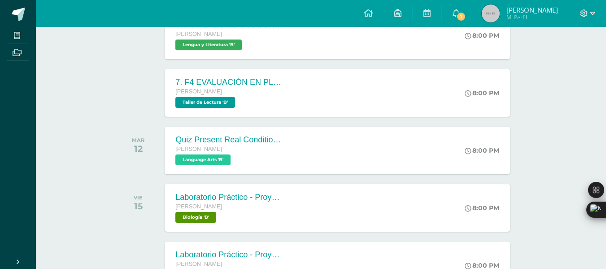
scroll to position [300, 0]
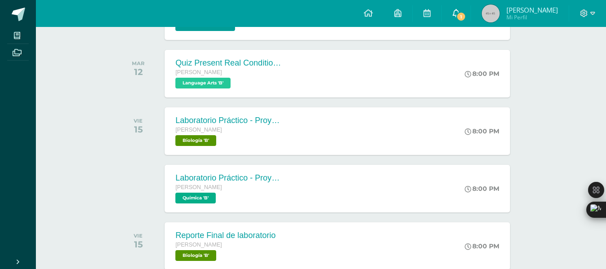
click at [459, 15] on span "1" at bounding box center [461, 17] width 10 height 10
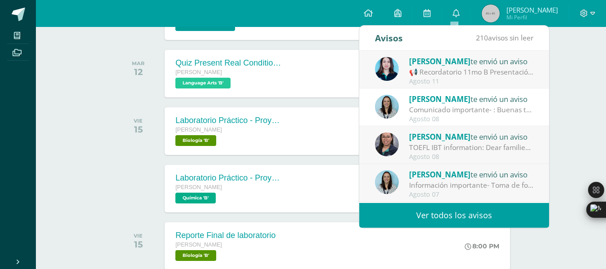
click at [473, 68] on div "📢 Recordatorio 11mo B Presentación de Proyectos Sociología: 📢 Recordatorio 11mo…" at bounding box center [471, 72] width 125 height 10
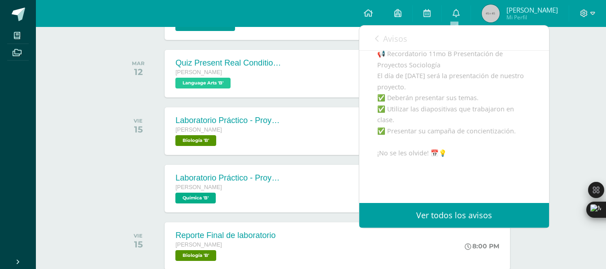
scroll to position [156, 0]
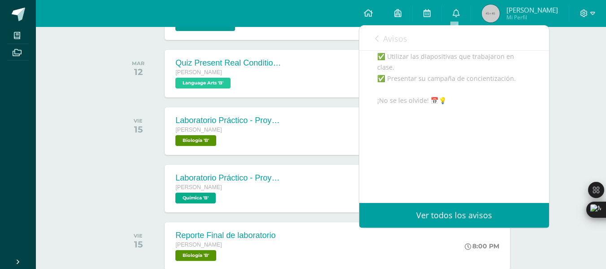
click at [375, 41] on div "Avisos 209 avisos sin leer Avisos" at bounding box center [454, 38] width 190 height 25
click at [381, 38] on link "Avisos" at bounding box center [391, 39] width 32 height 26
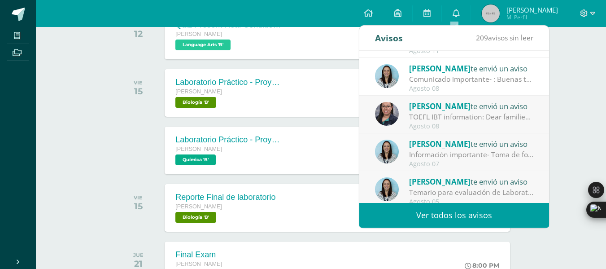
scroll to position [31, 0]
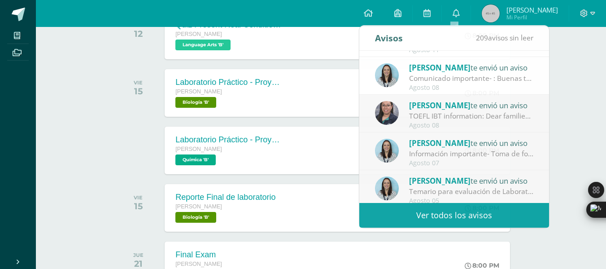
click at [119, 160] on div at bounding box center [140, 151] width 45 height 48
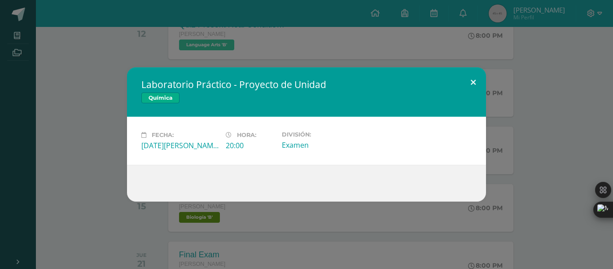
click at [478, 86] on button at bounding box center [473, 82] width 26 height 31
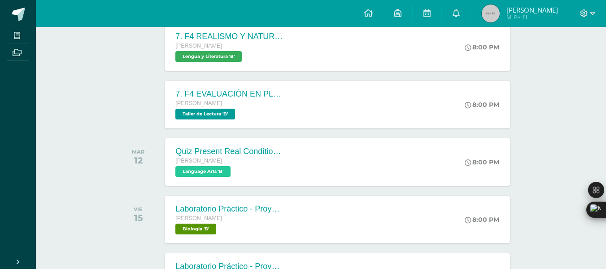
scroll to position [172, 0]
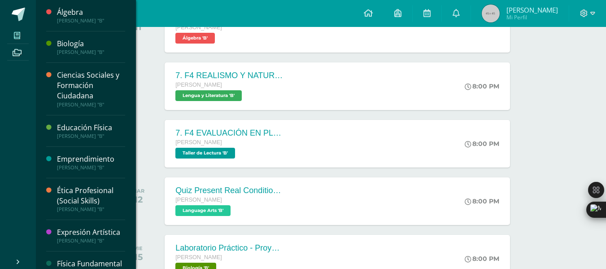
click at [22, 36] on span at bounding box center [17, 35] width 20 height 12
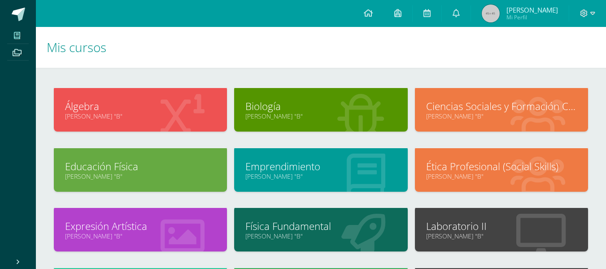
scroll to position [48, 0]
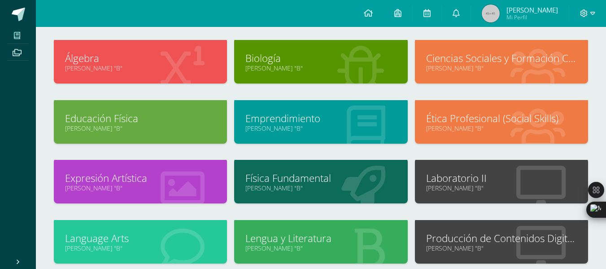
click at [454, 58] on link "Ciencias Sociales y Formación Ciudadana" at bounding box center [501, 58] width 151 height 14
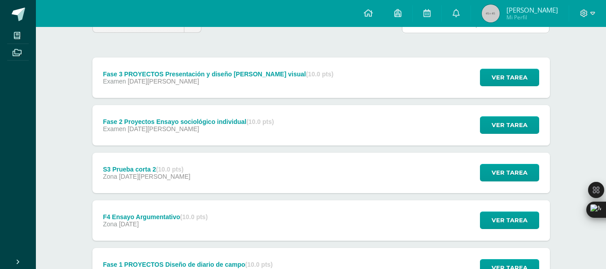
scroll to position [101, 0]
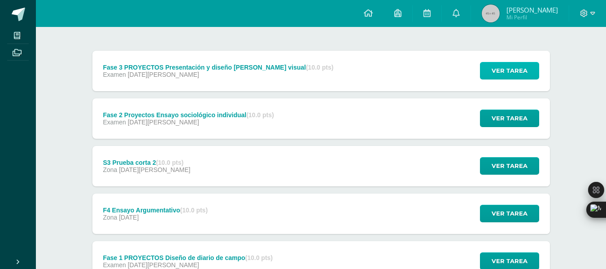
click at [522, 69] on span "Ver tarea" at bounding box center [510, 70] width 36 height 17
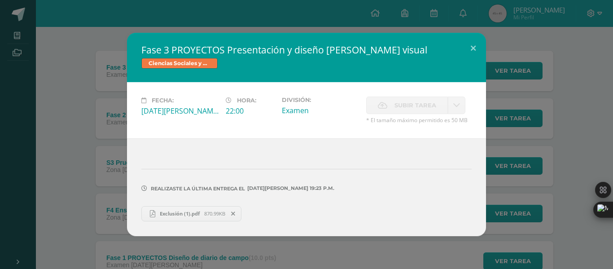
click at [178, 216] on span "Exclusión (1).pdf" at bounding box center [179, 213] width 49 height 7
click at [476, 50] on button at bounding box center [473, 48] width 26 height 31
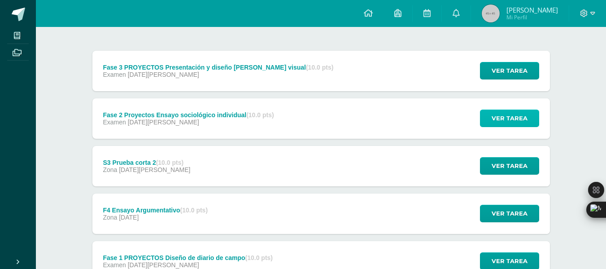
click at [500, 115] on span "Ver tarea" at bounding box center [510, 118] width 36 height 17
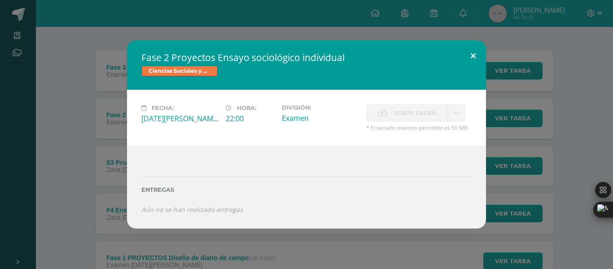
click at [468, 60] on button at bounding box center [473, 55] width 26 height 31
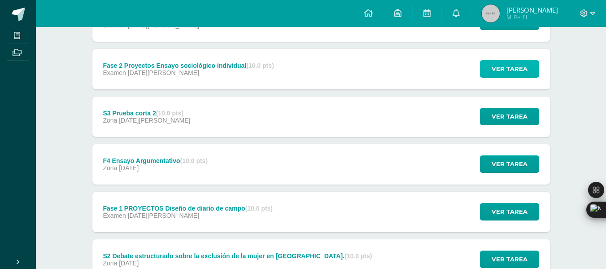
scroll to position [152, 0]
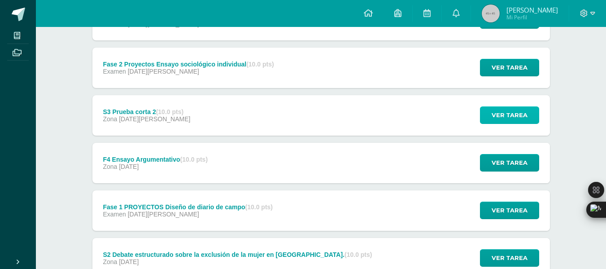
click at [508, 117] on span "Ver tarea" at bounding box center [510, 115] width 36 height 17
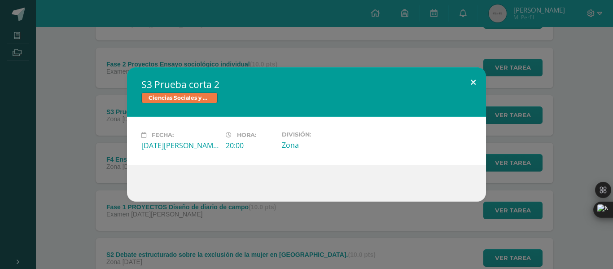
click at [469, 88] on button at bounding box center [473, 82] width 26 height 31
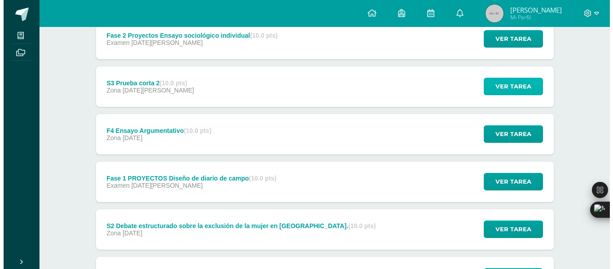
scroll to position [186, 0]
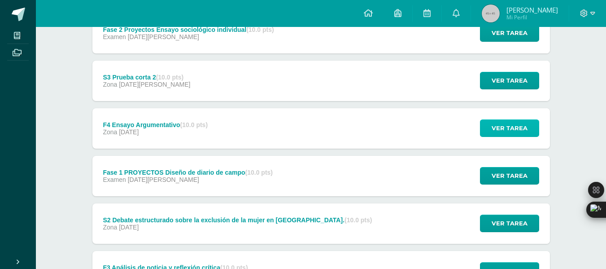
click at [493, 127] on span "Ver tarea" at bounding box center [510, 128] width 36 height 17
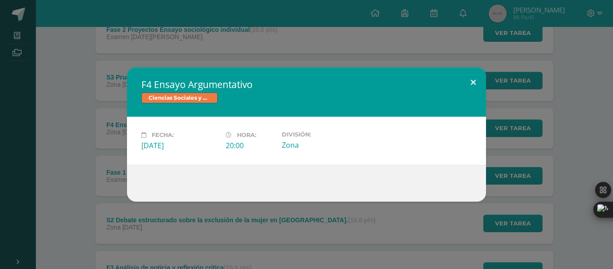
click at [470, 84] on button at bounding box center [473, 82] width 26 height 31
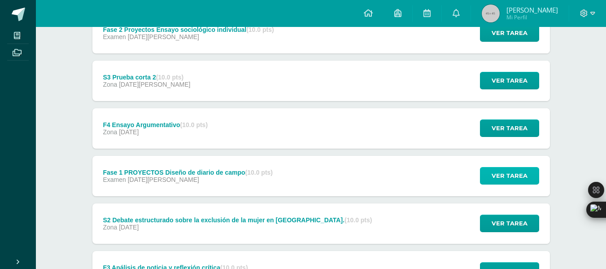
click at [515, 172] on span "Ver tarea" at bounding box center [510, 175] width 36 height 17
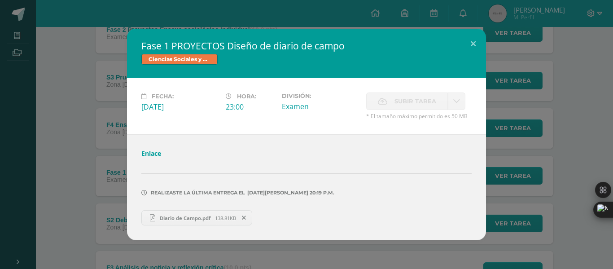
click at [163, 220] on span "Diario de Campo.pdf" at bounding box center [185, 217] width 60 height 7
click at [473, 44] on button at bounding box center [473, 44] width 26 height 31
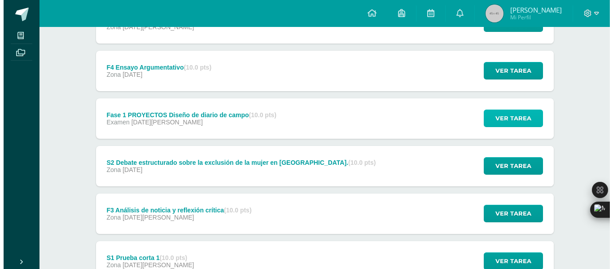
scroll to position [250, 0]
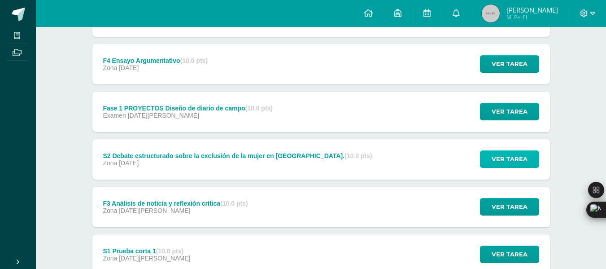
click at [489, 165] on button "Ver tarea" at bounding box center [509, 159] width 59 height 18
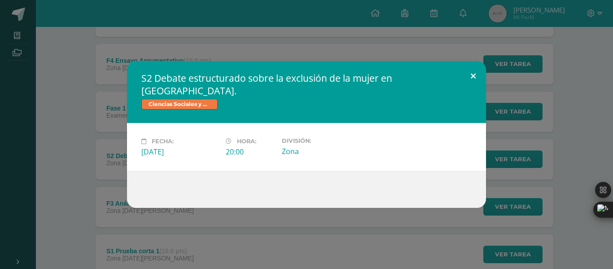
click at [474, 82] on button at bounding box center [473, 76] width 26 height 31
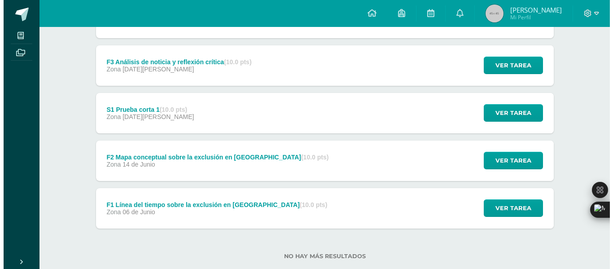
scroll to position [392, 0]
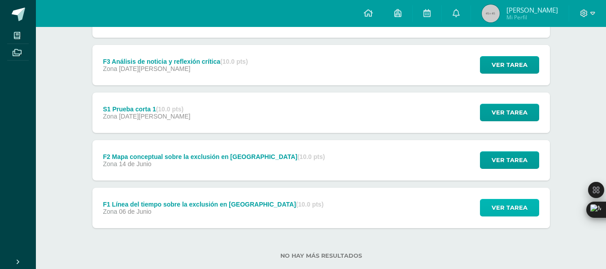
click at [510, 207] on span "Ver tarea" at bounding box center [510, 207] width 36 height 17
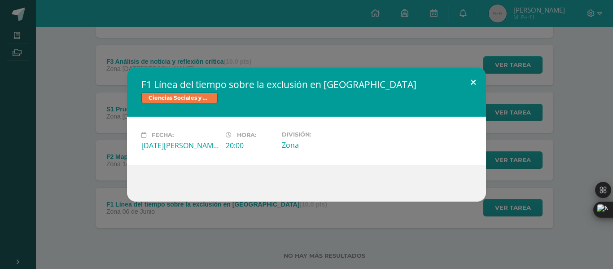
click at [473, 79] on button at bounding box center [473, 82] width 26 height 31
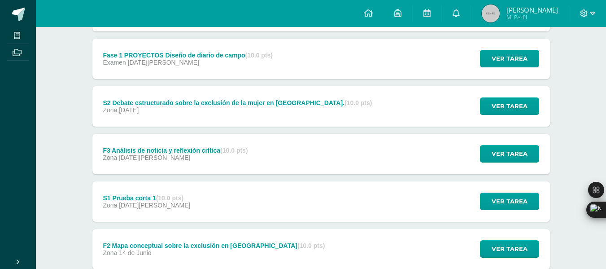
scroll to position [298, 0]
